Goal: Answer question/provide support: Share knowledge or assist other users

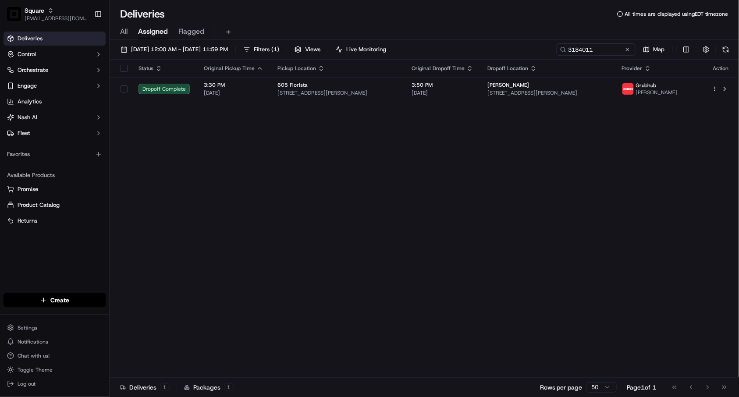
click at [42, 7] on span "Square" at bounding box center [35, 10] width 20 height 9
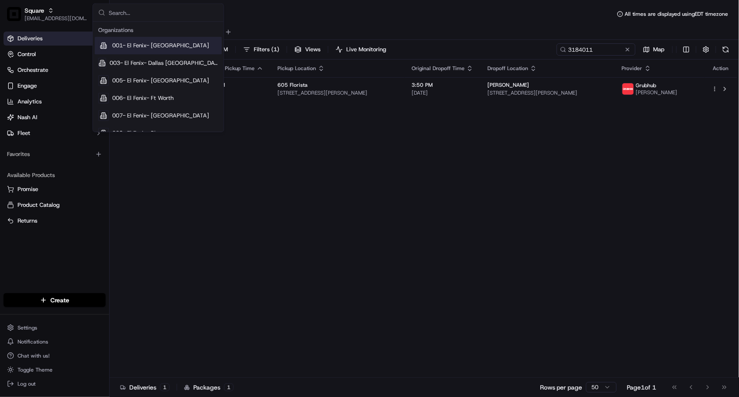
click at [119, 12] on input "text" at bounding box center [164, 13] width 110 height 18
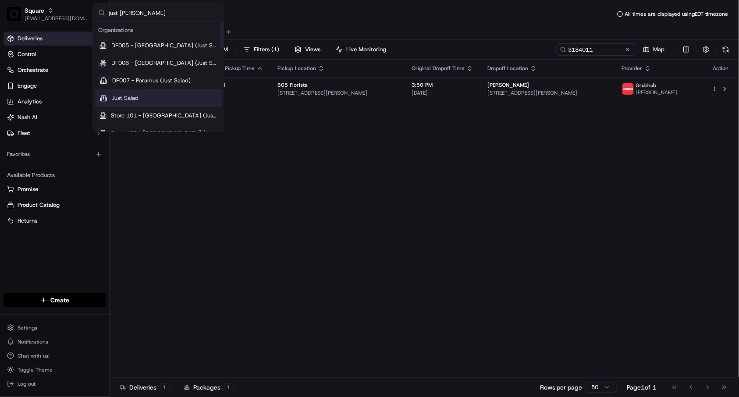
type input "just sal"
click at [149, 101] on div "Just Salad" at bounding box center [158, 98] width 127 height 18
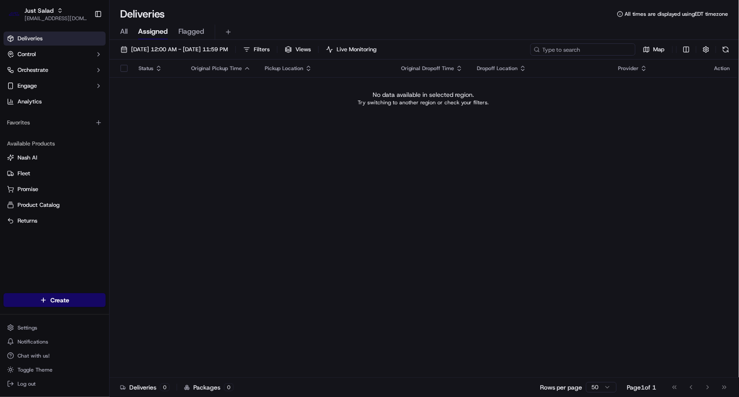
click at [573, 48] on input at bounding box center [582, 49] width 105 height 12
paste input "Store 102 - Cambridge"
type input "Store 102"
click at [45, 6] on span "Just Salad" at bounding box center [39, 10] width 29 height 9
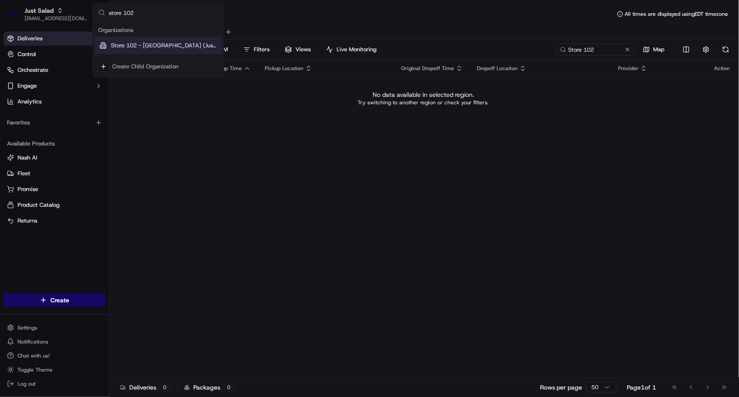
type input "store 102"
click at [160, 42] on span "Store 102 - Cambridge (Just Salad)" at bounding box center [164, 46] width 107 height 8
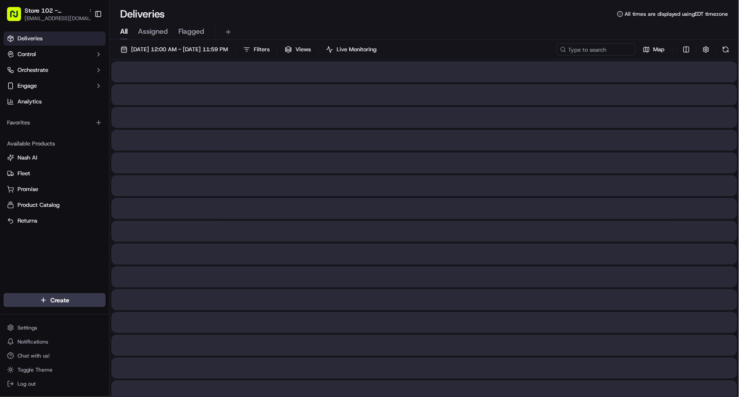
click at [124, 27] on span "All" at bounding box center [123, 31] width 7 height 11
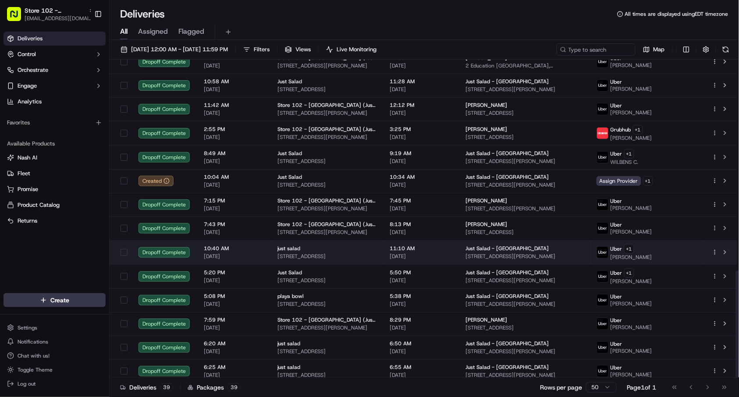
scroll to position [625, 0]
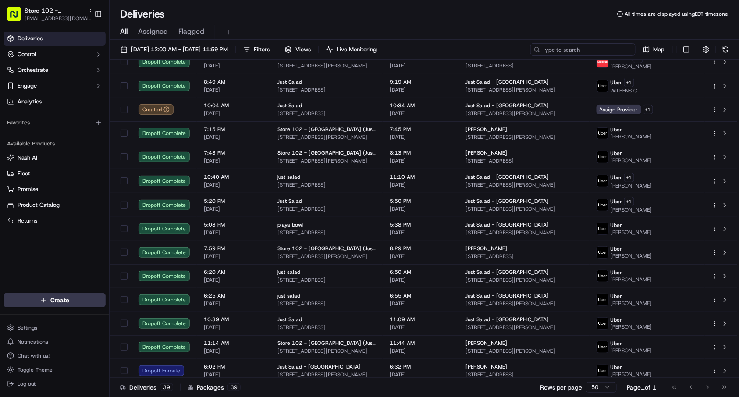
click at [579, 47] on input at bounding box center [582, 49] width 105 height 12
paste input "02149 everett"
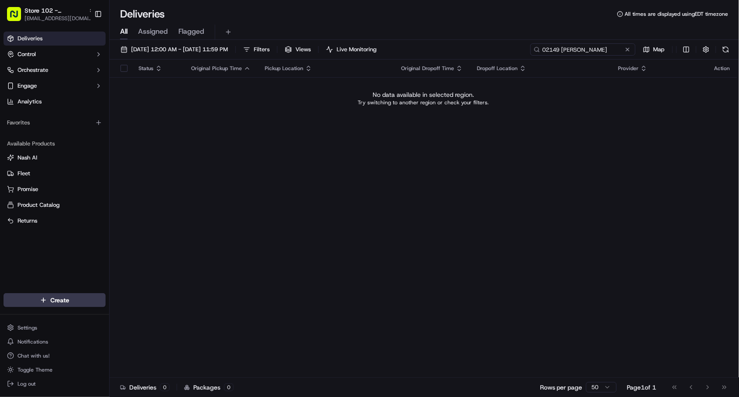
type input "02149 everett"
click at [607, 47] on input "02149 everett" at bounding box center [582, 49] width 105 height 12
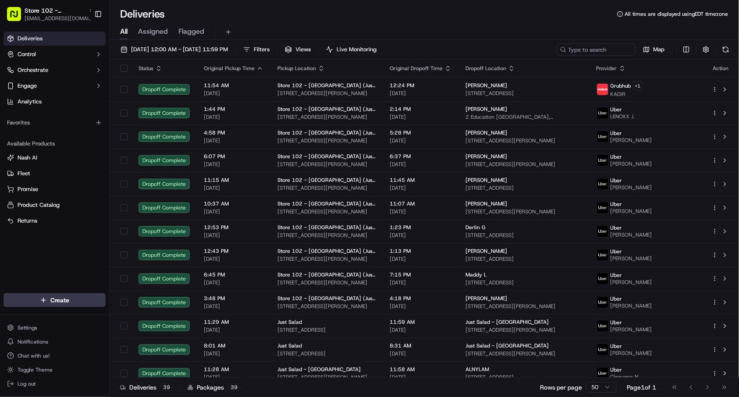
click at [87, 297] on html "Store 102 - Cambridge (Just Salad) jvillarama@nashhelp.com Toggle Sidebar Deliv…" at bounding box center [369, 198] width 739 height 397
click at [60, 297] on html "Store 102 - Cambridge (Just Salad) jvillarama@nashhelp.com Toggle Sidebar Deliv…" at bounding box center [369, 198] width 739 height 397
click at [75, 300] on html "Store 102 - Cambridge (Just Salad) jvillarama@nashhelp.com Toggle Sidebar Deliv…" at bounding box center [369, 198] width 739 height 397
click at [138, 318] on link "Delivery" at bounding box center [158, 317] width 98 height 16
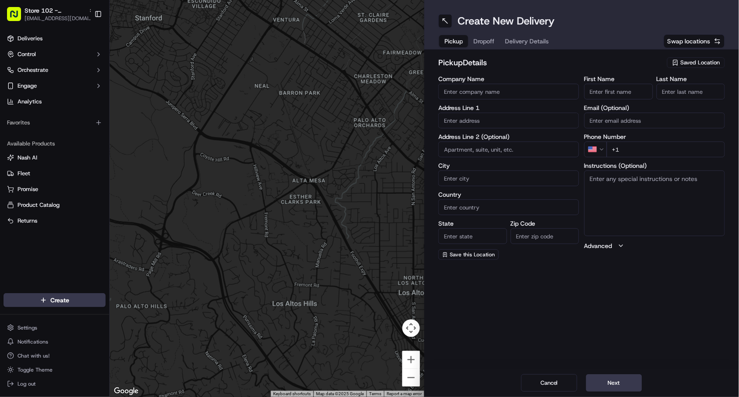
click at [688, 60] on span "Saved Location" at bounding box center [699, 63] width 39 height 8
click at [656, 95] on span "Just Salad - Cambridge" at bounding box center [681, 96] width 108 height 8
type input "Just Salad - Cambridge"
type input "212 Jacobs Street"
type input "Cambridge"
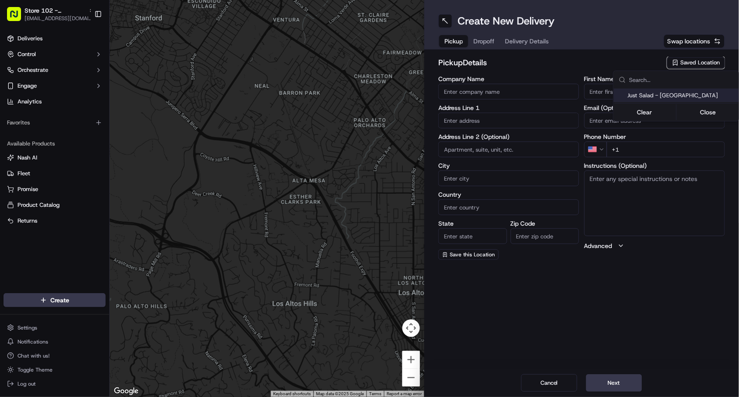
type input "US"
type input "MA"
type input "02141"
type input "+1 212 244 1111"
type textarea "Pickup order [insert order number] for [insert customer name] from Just Salad"
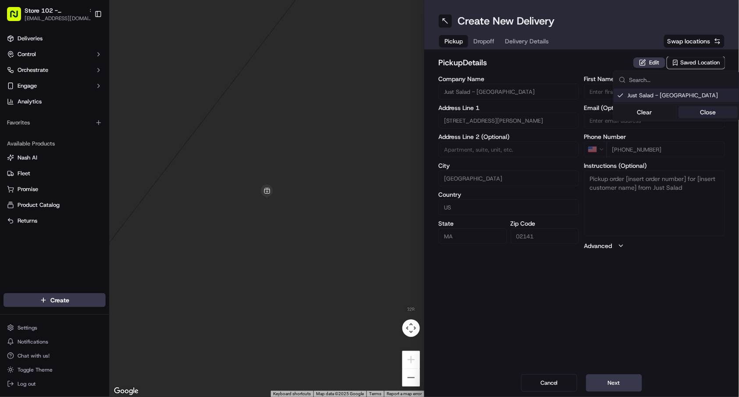
click at [695, 110] on button "Close" at bounding box center [708, 112] width 60 height 12
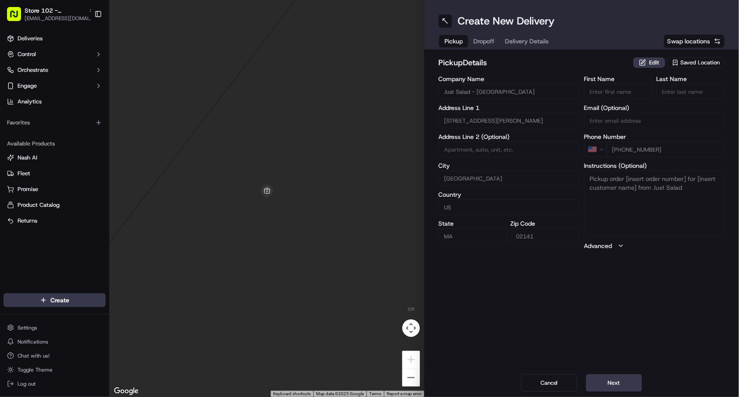
click at [491, 38] on span "Dropoff" at bounding box center [483, 41] width 21 height 9
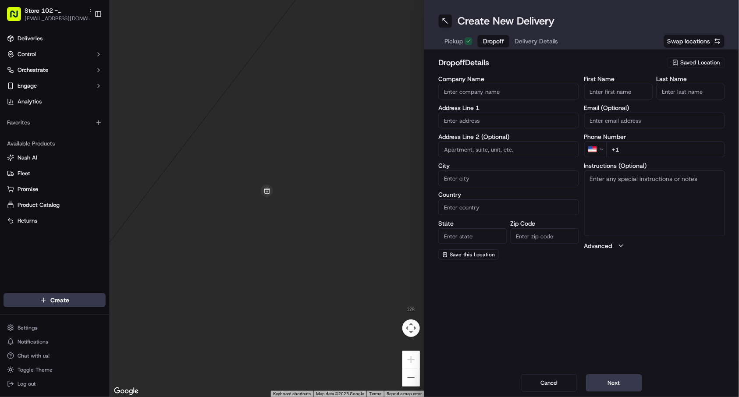
click at [506, 88] on input "Company Name" at bounding box center [508, 92] width 141 height 16
paste input "lana sal elee"
click at [612, 92] on input "First Name" at bounding box center [618, 92] width 69 height 16
drag, startPoint x: 457, startPoint y: 91, endPoint x: 527, endPoint y: 94, distance: 70.1
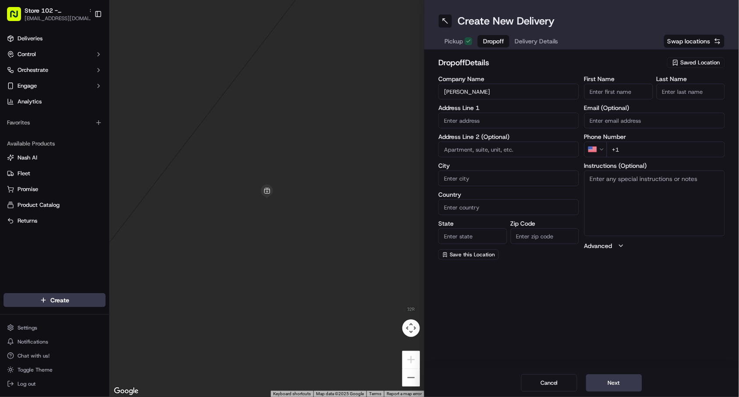
click at [527, 94] on input "lana sal elee" at bounding box center [508, 92] width 141 height 16
type input "lana"
click at [681, 92] on input "Last Name" at bounding box center [690, 92] width 69 height 16
paste input "sal elee"
type input "sal elee"
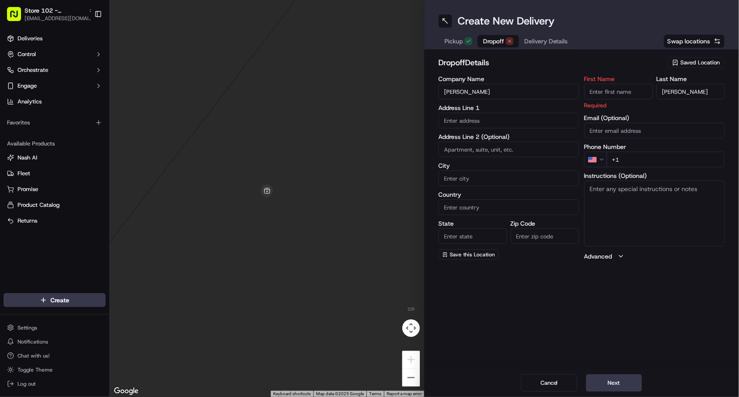
drag, startPoint x: 465, startPoint y: 96, endPoint x: 434, endPoint y: 96, distance: 31.1
click at [434, 96] on div "dropoff Details Saved Location Company Name lana Address Line 1 Address Line 2 …" at bounding box center [581, 159] width 315 height 218
drag, startPoint x: 620, startPoint y: 91, endPoint x: 616, endPoint y: 92, distance: 4.9
click at [620, 91] on input "First Name" at bounding box center [618, 92] width 69 height 16
paste input "lana"
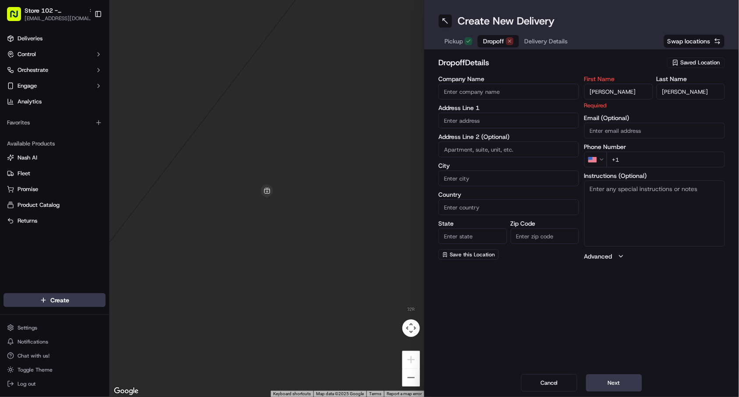
type input "lana"
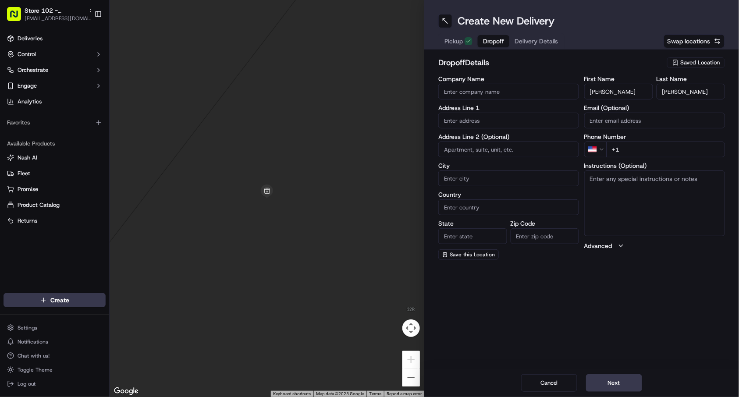
click at [638, 152] on input "+1" at bounding box center [665, 150] width 118 height 16
paste input "305 920 1301"
type input "+1 305 920 1301"
click at [450, 39] on span "Pickup" at bounding box center [453, 41] width 18 height 9
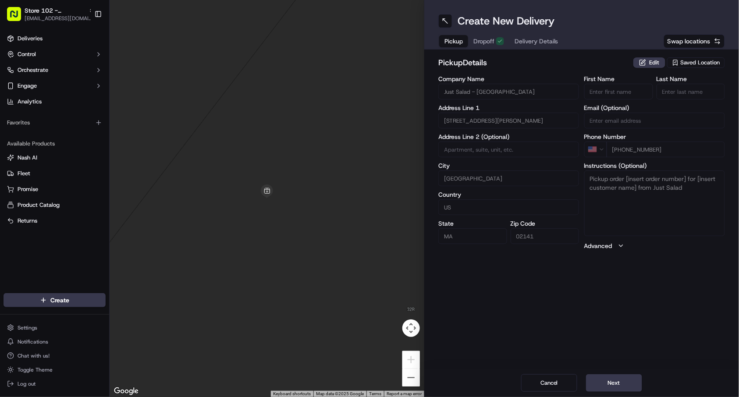
click at [493, 40] on span "Dropoff" at bounding box center [483, 41] width 21 height 9
click at [485, 35] on button "Dropoff" at bounding box center [488, 41] width 41 height 12
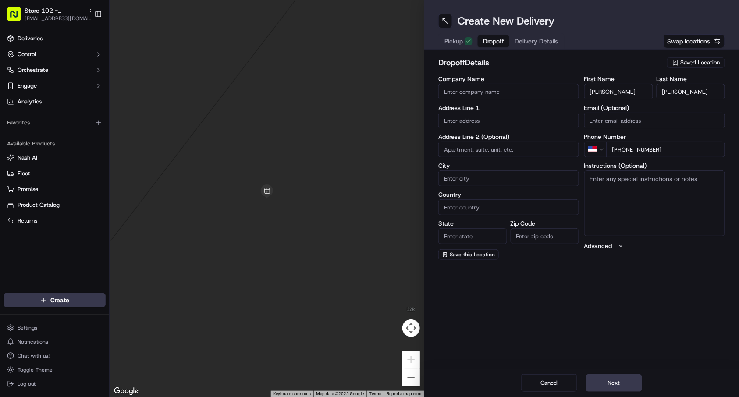
click at [527, 39] on span "Delivery Details" at bounding box center [536, 41] width 44 height 9
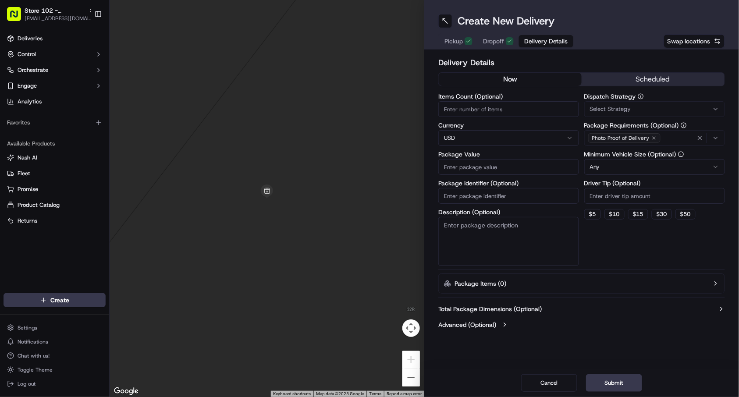
click at [494, 234] on textarea "Description (Optional)" at bounding box center [508, 241] width 141 height 49
paste textarea "3059201301"
type textarea "3059201301"
click at [544, 39] on span "Delivery Details" at bounding box center [546, 41] width 44 height 9
click at [498, 40] on span "Dropoff" at bounding box center [493, 41] width 21 height 9
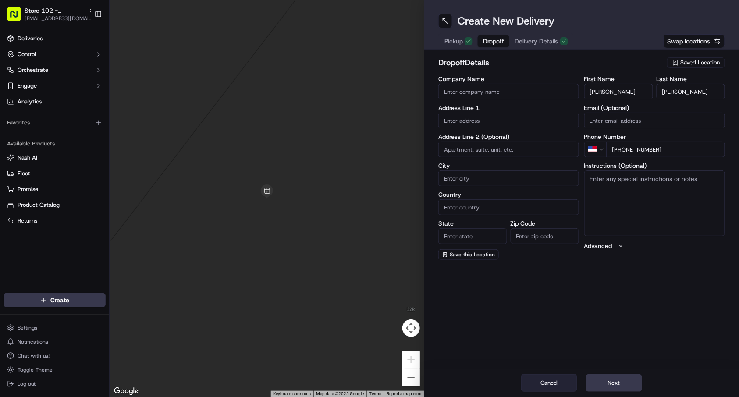
click at [556, 383] on button "Cancel" at bounding box center [549, 383] width 56 height 18
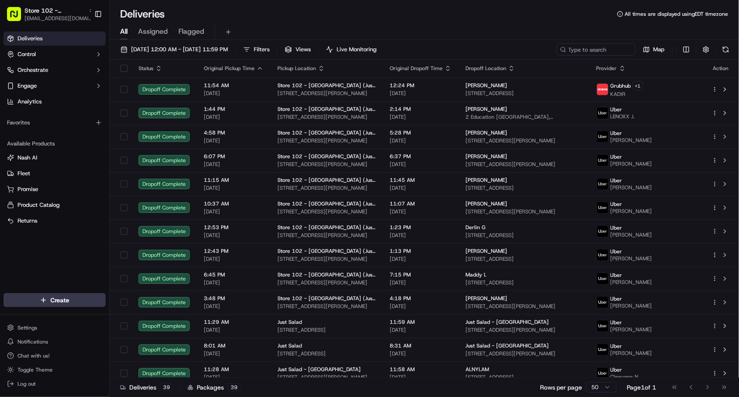
drag, startPoint x: 278, startPoint y: 7, endPoint x: 255, endPoint y: 0, distance: 24.1
click at [278, 7] on div "Deliveries All times are displayed using EDT timezone" at bounding box center [424, 14] width 629 height 14
click at [31, 16] on span "[EMAIL_ADDRESS][DOMAIN_NAME]" at bounding box center [60, 18] width 70 height 7
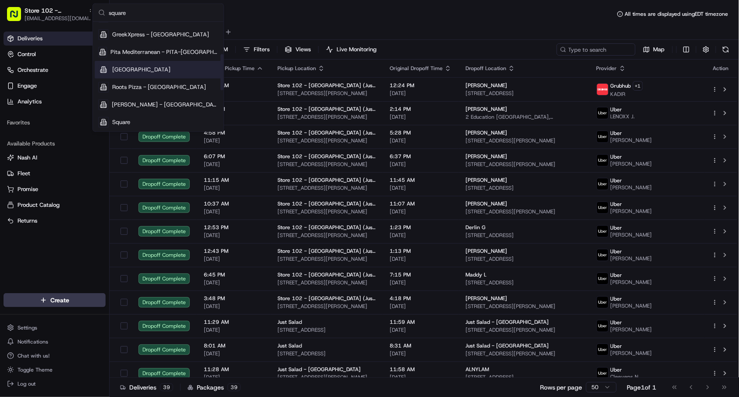
scroll to position [97, 0]
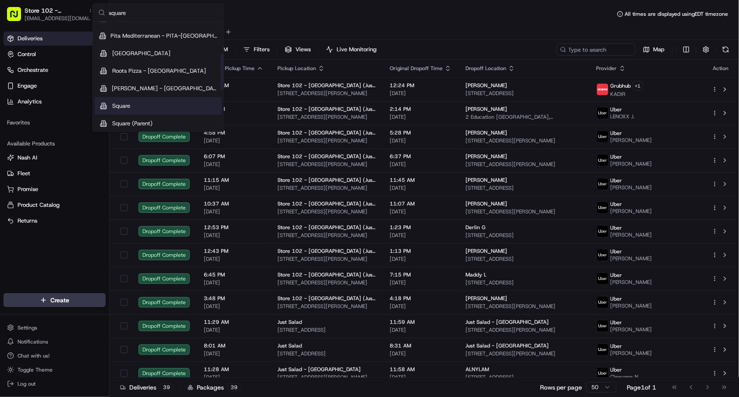
type input "square"
click at [139, 103] on div "Square" at bounding box center [158, 106] width 127 height 18
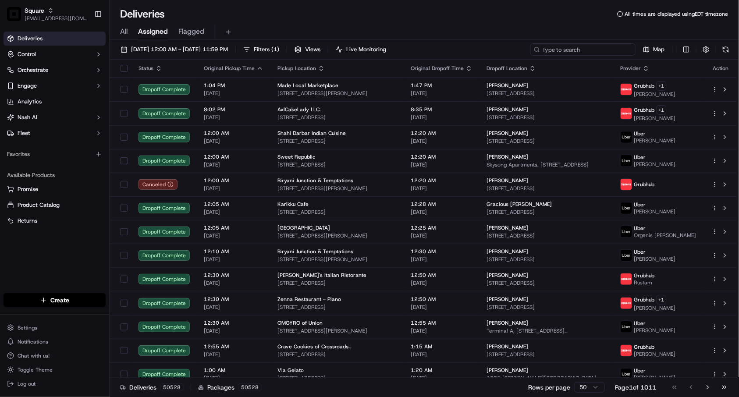
click at [606, 50] on input at bounding box center [582, 49] width 105 height 12
paste input "6768761"
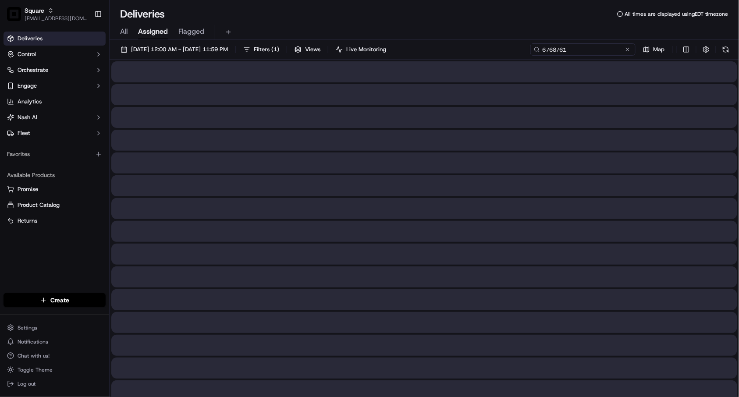
type input "6768761"
click at [577, 49] on input "6768761" at bounding box center [582, 49] width 105 height 12
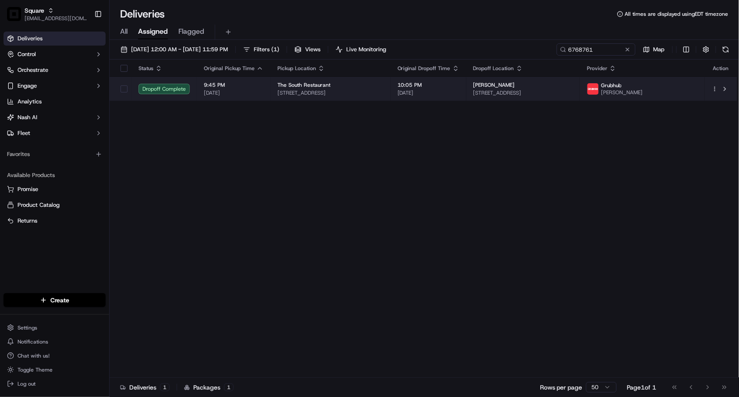
click at [501, 93] on span "1790 W Hampden Ave, Sheridan, CO 80110, USA" at bounding box center [523, 92] width 100 height 7
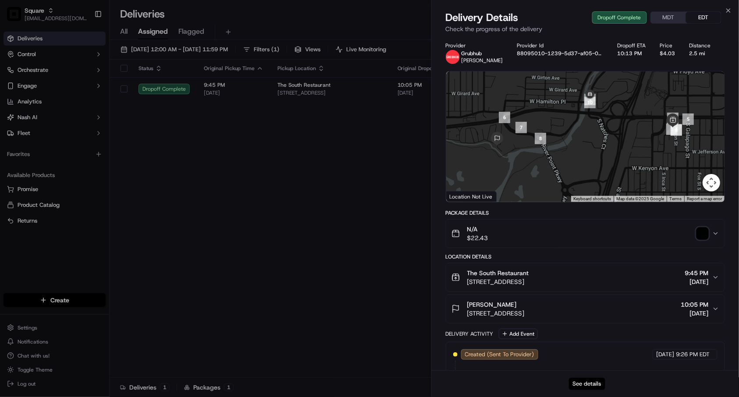
click at [580, 383] on button "See details" at bounding box center [587, 384] width 36 height 12
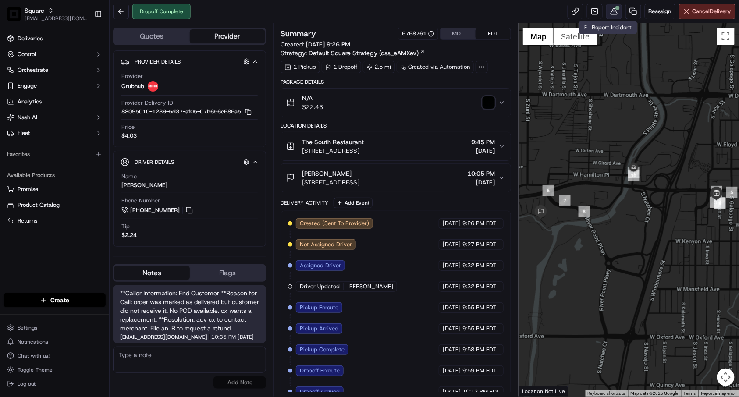
click at [610, 14] on button at bounding box center [614, 12] width 16 height 16
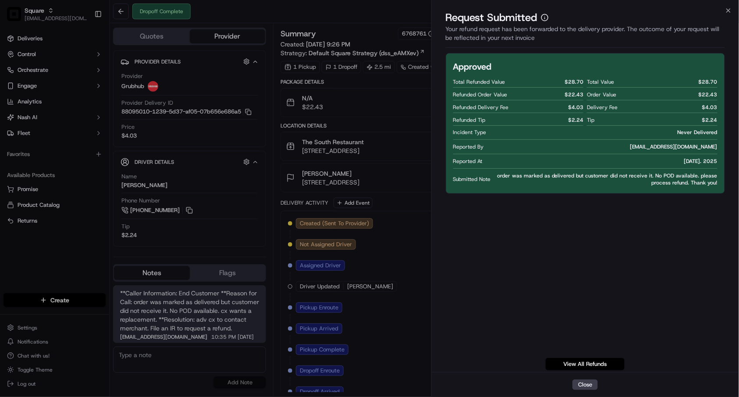
click at [510, 257] on div "Approved Total Refunded Value $ 28.70 Refunded Order Value $ 22.43 Refunded Del…" at bounding box center [586, 211] width 280 height 317
click at [557, 234] on div "Approved Total Refunded Value $ 28.70 Refunded Order Value $ 22.43 Refunded Del…" at bounding box center [586, 211] width 280 height 317
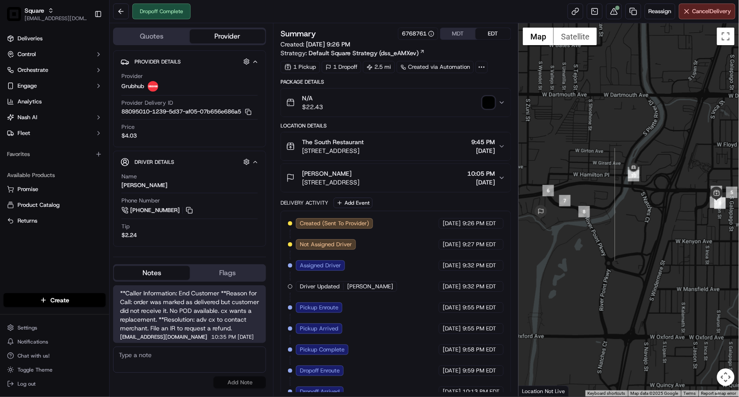
click at [501, 142] on button "The South Restaurant 3535 S Huron St, Englewood, CO 80110, USA 9:45 PM 09/15/20…" at bounding box center [396, 146] width 230 height 28
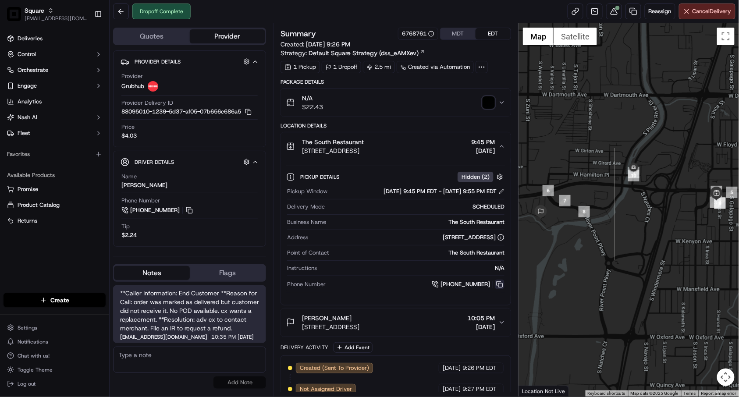
click at [500, 285] on button at bounding box center [500, 285] width 10 height 10
click at [447, 87] on div "Package Details N/A $22.43" at bounding box center [395, 97] width 230 height 39
click at [360, 77] on div "Summary 6768761 MDT EDT Created: 09/15/2025 9:26 PM Strategy: Default Square St…" at bounding box center [395, 299] width 230 height 542
click at [361, 83] on div "Package Details" at bounding box center [395, 81] width 230 height 7
click at [499, 286] on button at bounding box center [500, 285] width 10 height 10
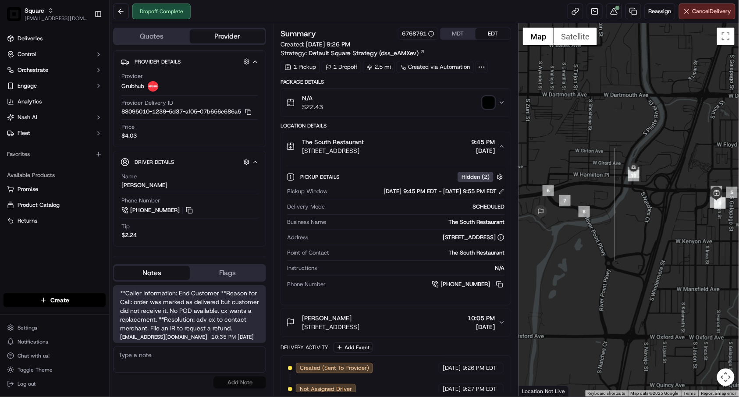
click at [405, 84] on div "Package Details" at bounding box center [395, 81] width 230 height 7
click at [611, 12] on button at bounding box center [614, 12] width 16 height 16
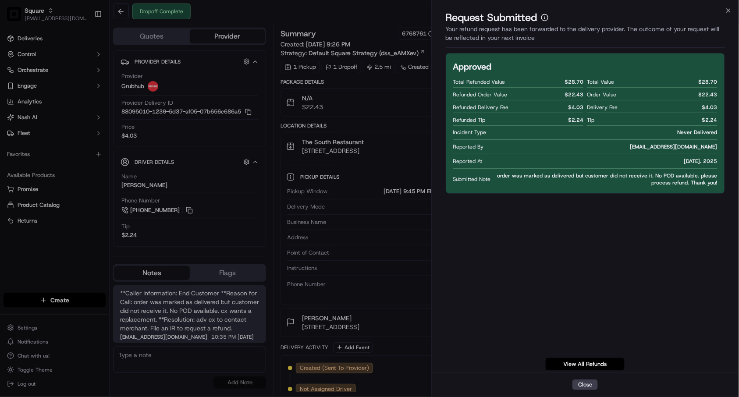
click at [516, 20] on p "Request Submitted" at bounding box center [492, 18] width 92 height 14
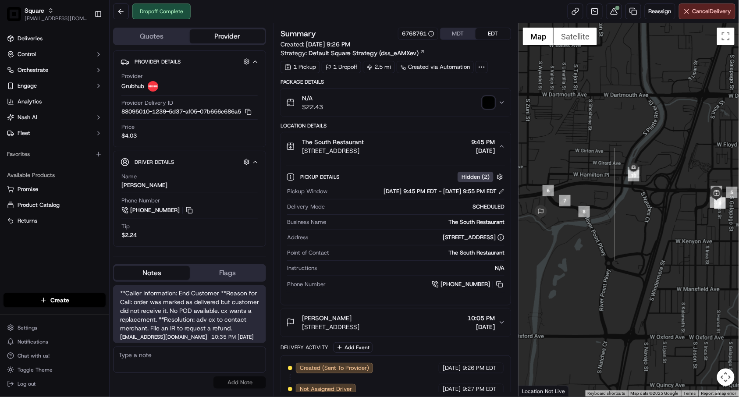
click at [500, 147] on icon "button" at bounding box center [502, 146] width 4 height 2
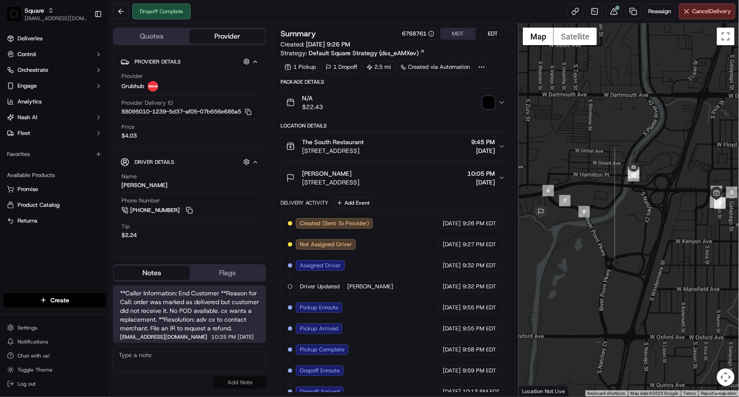
drag, startPoint x: 463, startPoint y: 31, endPoint x: 469, endPoint y: 30, distance: 5.8
click at [463, 31] on button "MDT" at bounding box center [457, 33] width 35 height 11
drag, startPoint x: 395, startPoint y: 81, endPoint x: 449, endPoint y: 85, distance: 54.5
click at [395, 81] on div "Package Details" at bounding box center [395, 81] width 230 height 7
click at [450, 81] on div "Package Details" at bounding box center [395, 81] width 230 height 7
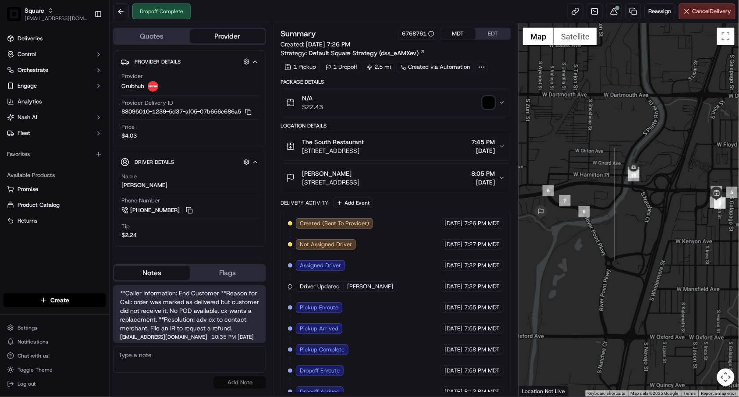
drag, startPoint x: 495, startPoint y: 49, endPoint x: 501, endPoint y: 59, distance: 11.6
click at [495, 49] on div "Summary 6768761 MDT EDT Created: 09/15/2025 7:26 PM Strategy: Default Square St…" at bounding box center [395, 43] width 230 height 30
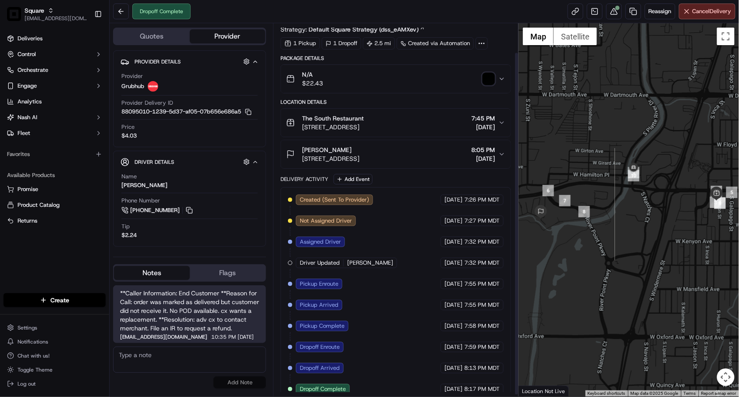
scroll to position [34, 0]
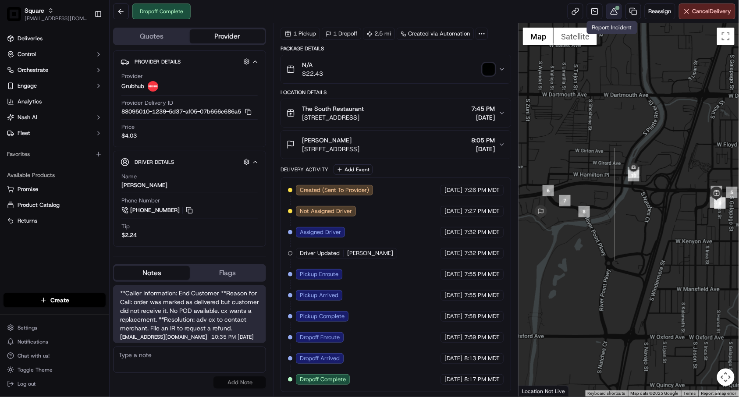
click at [610, 14] on button at bounding box center [614, 12] width 16 height 16
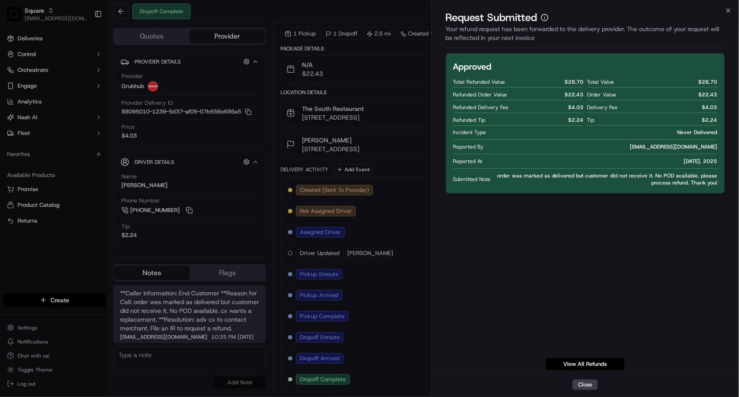
drag, startPoint x: 389, startPoint y: 78, endPoint x: 434, endPoint y: 146, distance: 81.9
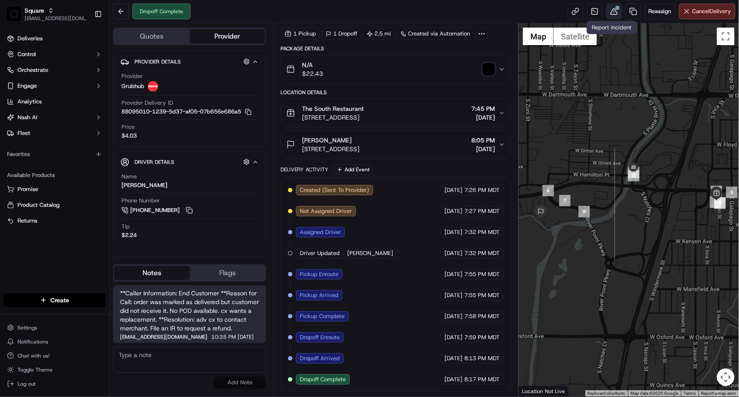
click at [609, 14] on button at bounding box center [614, 12] width 16 height 16
click at [503, 69] on icon "button" at bounding box center [501, 69] width 7 height 7
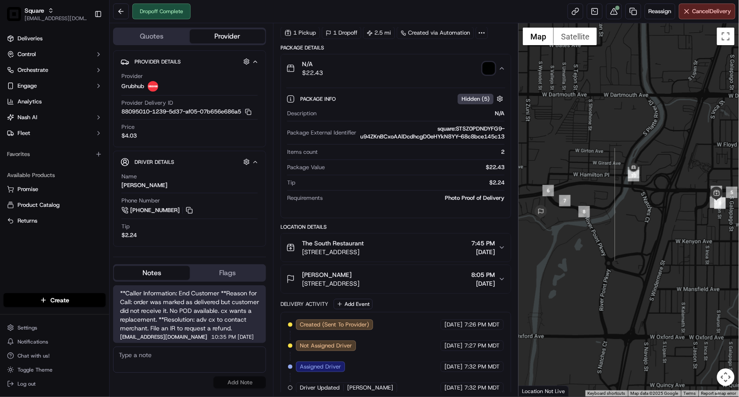
click at [503, 69] on icon "button" at bounding box center [502, 68] width 4 height 2
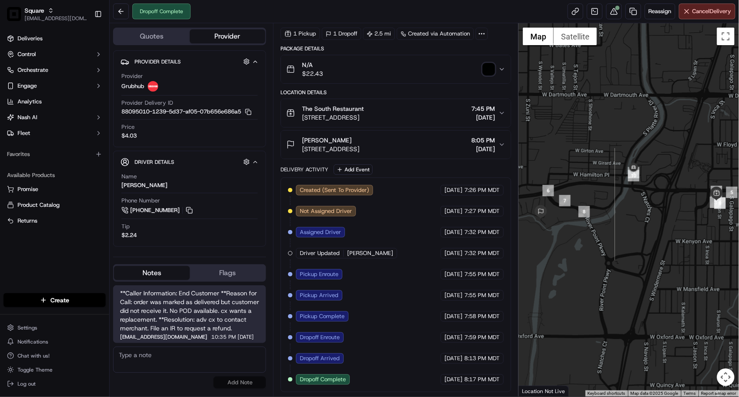
click at [425, 173] on div "Delivery Activity Add Event" at bounding box center [395, 169] width 230 height 11
click at [399, 93] on div "Location Details" at bounding box center [395, 92] width 230 height 7
click at [418, 89] on div "Location Details" at bounding box center [395, 92] width 230 height 7
click at [364, 90] on div "Location Details" at bounding box center [395, 92] width 230 height 7
click at [436, 89] on div "Location Details" at bounding box center [395, 92] width 230 height 7
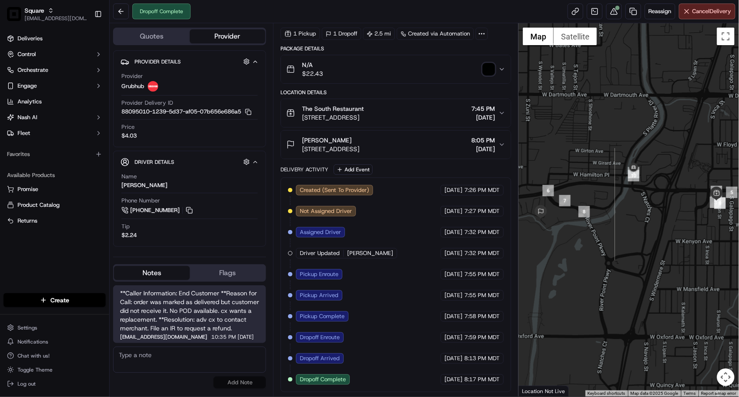
click at [272, 244] on div "Quotes Provider Provider Details Hidden ( 4 ) Provider Grubhub Provider Deliver…" at bounding box center [191, 209] width 163 height 373
click at [209, 362] on textarea at bounding box center [189, 360] width 153 height 26
paste textarea "Caller Information: End-Customer Reason for call: Refund Status - upset custome…"
type textarea "Caller Information: End-Customer Reason for call: Refund Status - upset custome…"
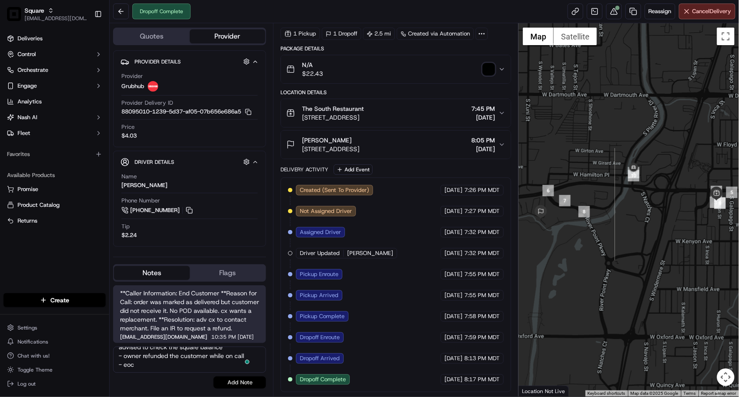
click at [238, 382] on button "Add Note" at bounding box center [239, 382] width 53 height 12
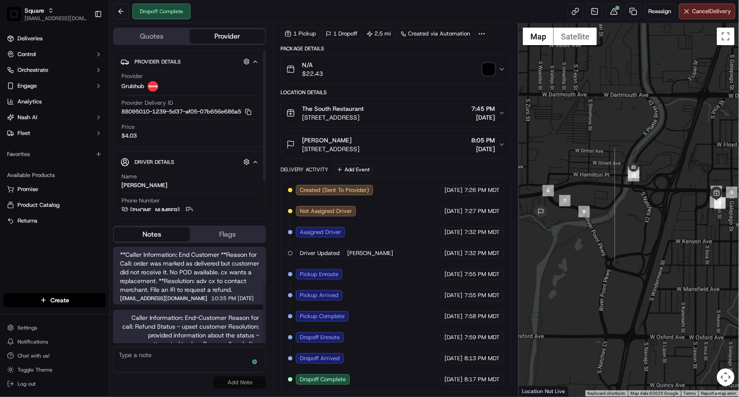
scroll to position [59, 0]
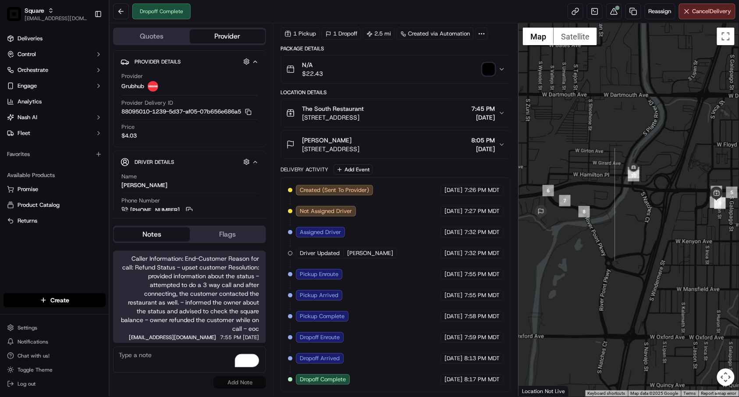
click at [352, 11] on div "Dropoff Complete Reassign Cancel Delivery" at bounding box center [424, 11] width 629 height 23
drag, startPoint x: 375, startPoint y: 12, endPoint x: 337, endPoint y: 7, distance: 38.0
click at [375, 12] on div "Dropoff Complete Reassign Cancel Delivery" at bounding box center [424, 11] width 629 height 23
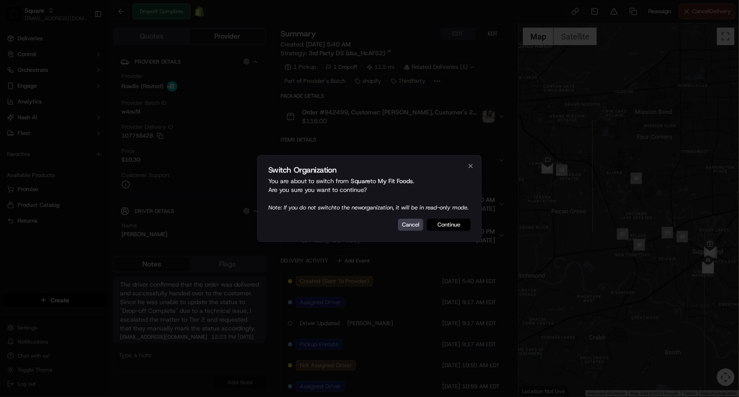
click at [446, 231] on button "Continue" at bounding box center [449, 225] width 44 height 12
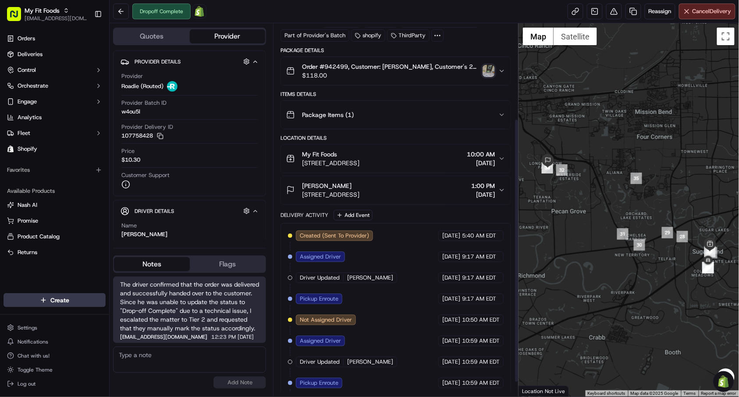
scroll to position [156, 0]
